Goal: Navigation & Orientation: Find specific page/section

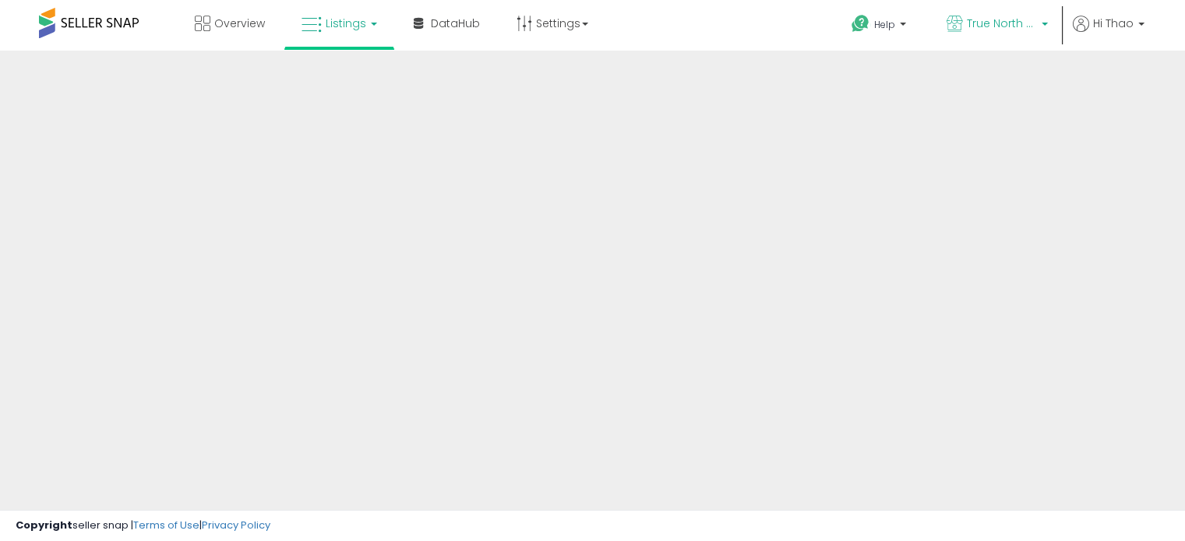
click at [1028, 24] on span "True North Supply & Co." at bounding box center [1002, 24] width 70 height 16
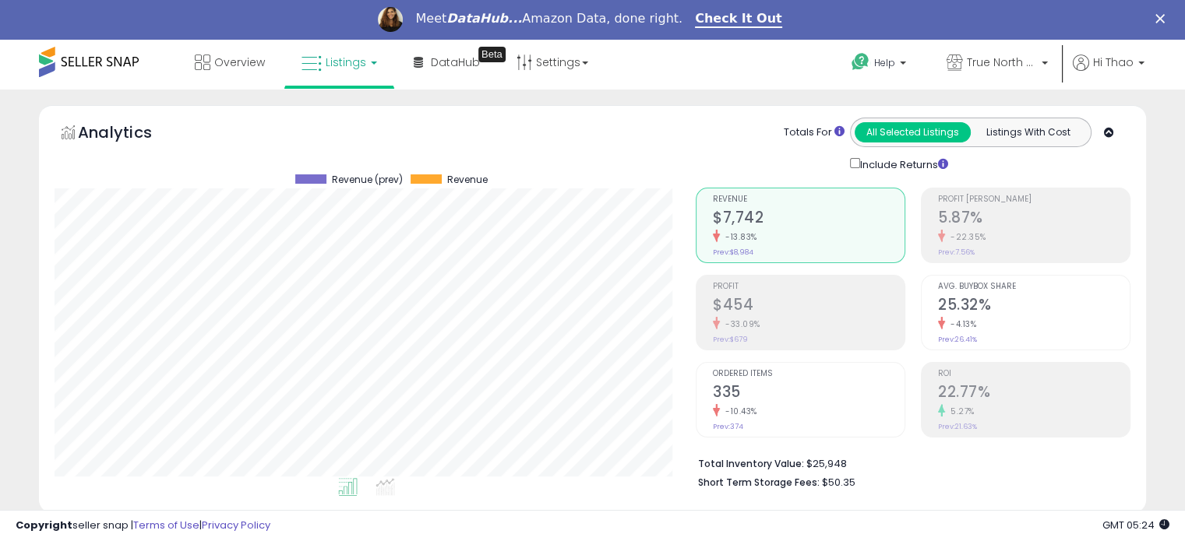
scroll to position [319, 640]
click at [980, 69] on span "True North Supply & Co." at bounding box center [1002, 63] width 70 height 16
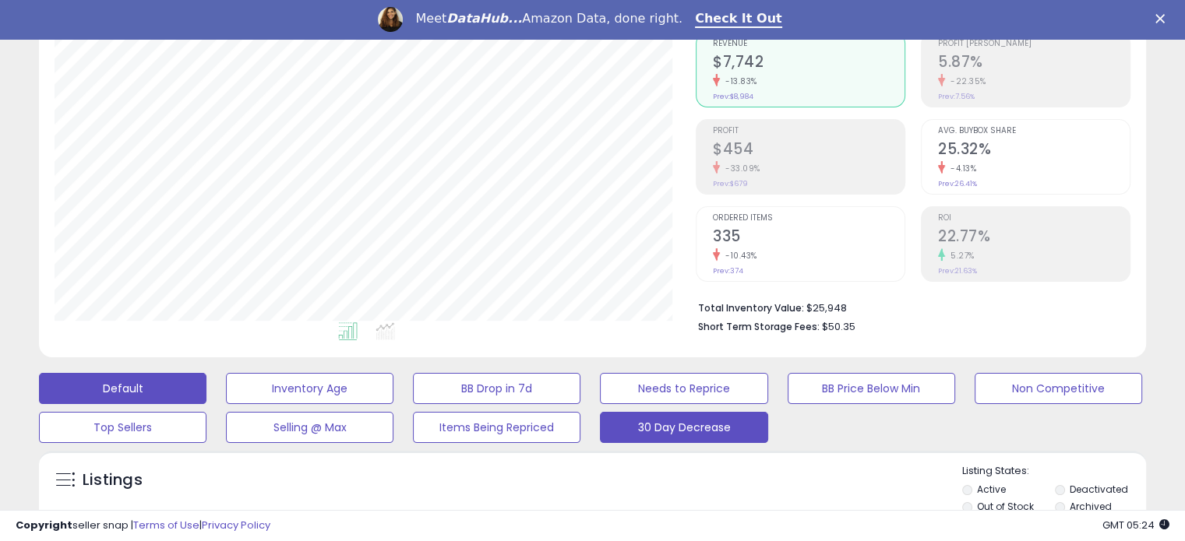
scroll to position [0, 0]
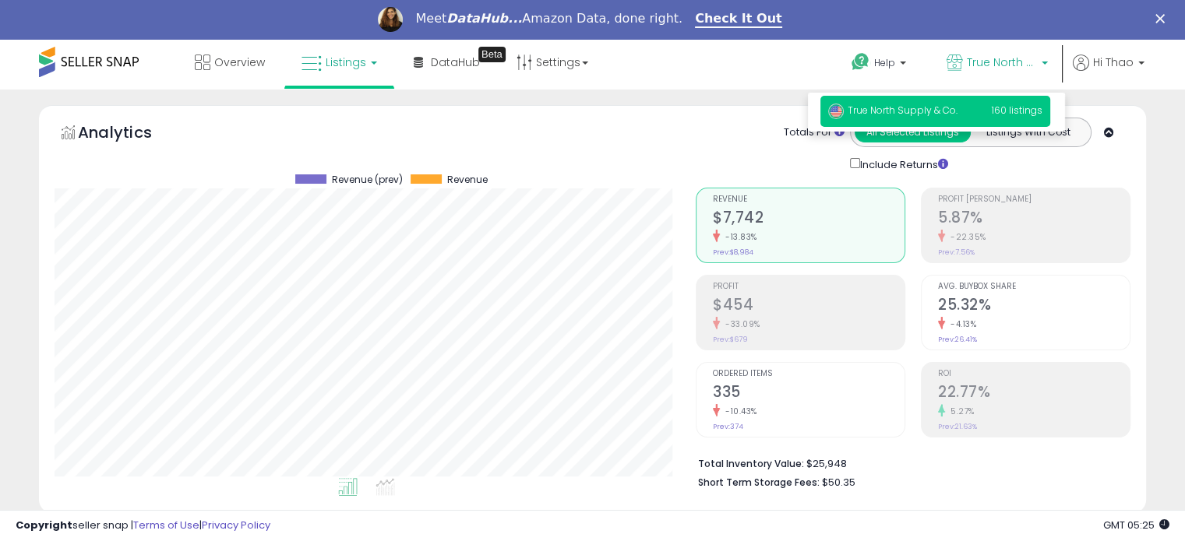
click at [362, 80] on link "Listings" at bounding box center [339, 62] width 99 height 47
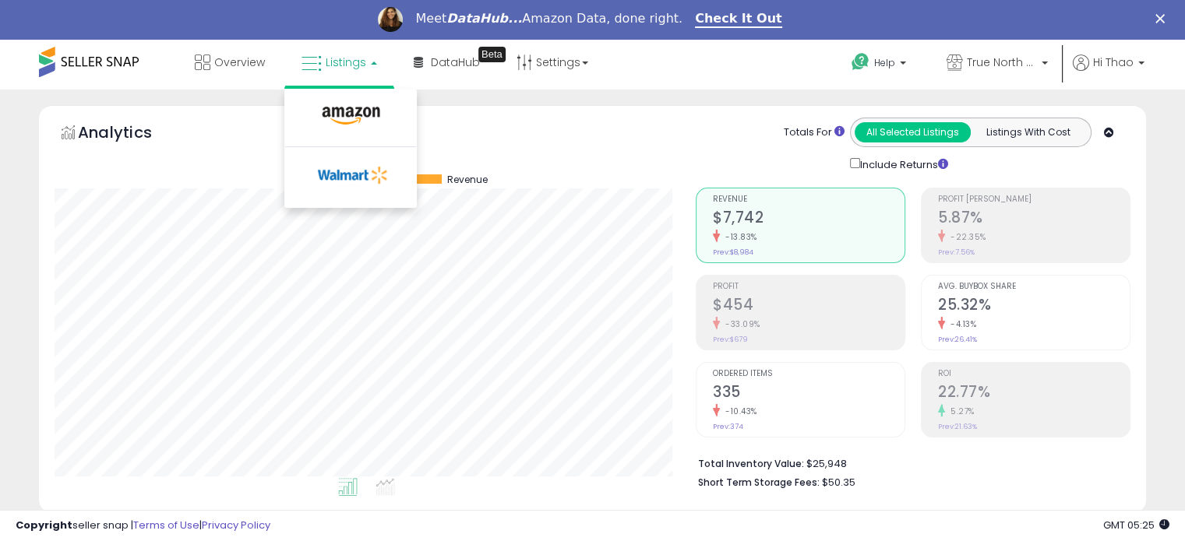
click at [362, 80] on link "Listings" at bounding box center [339, 62] width 99 height 47
click at [957, 51] on link "True North Supply & Co." at bounding box center [997, 64] width 125 height 51
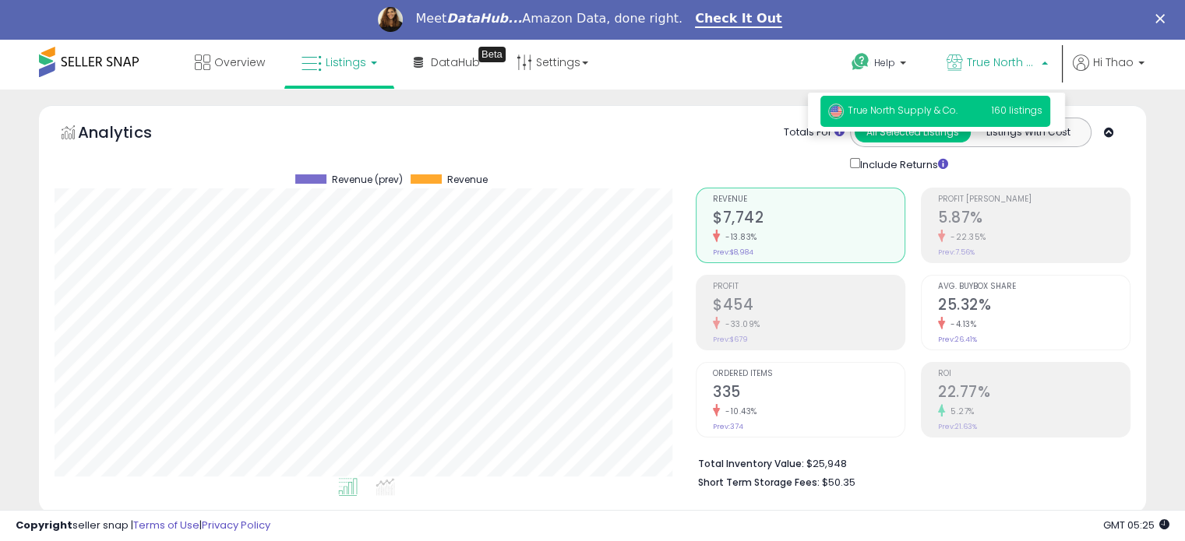
click at [957, 51] on link "True North Supply & Co." at bounding box center [997, 64] width 125 height 51
